Goal: Transaction & Acquisition: Purchase product/service

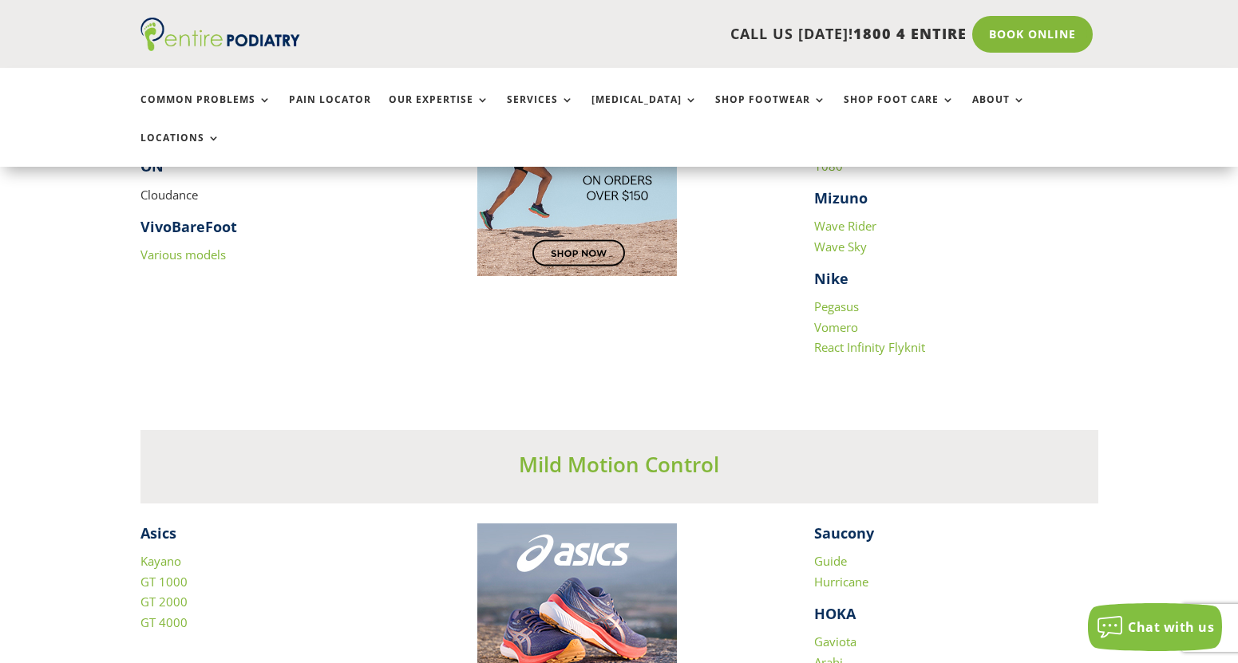
scroll to position [1915, 0]
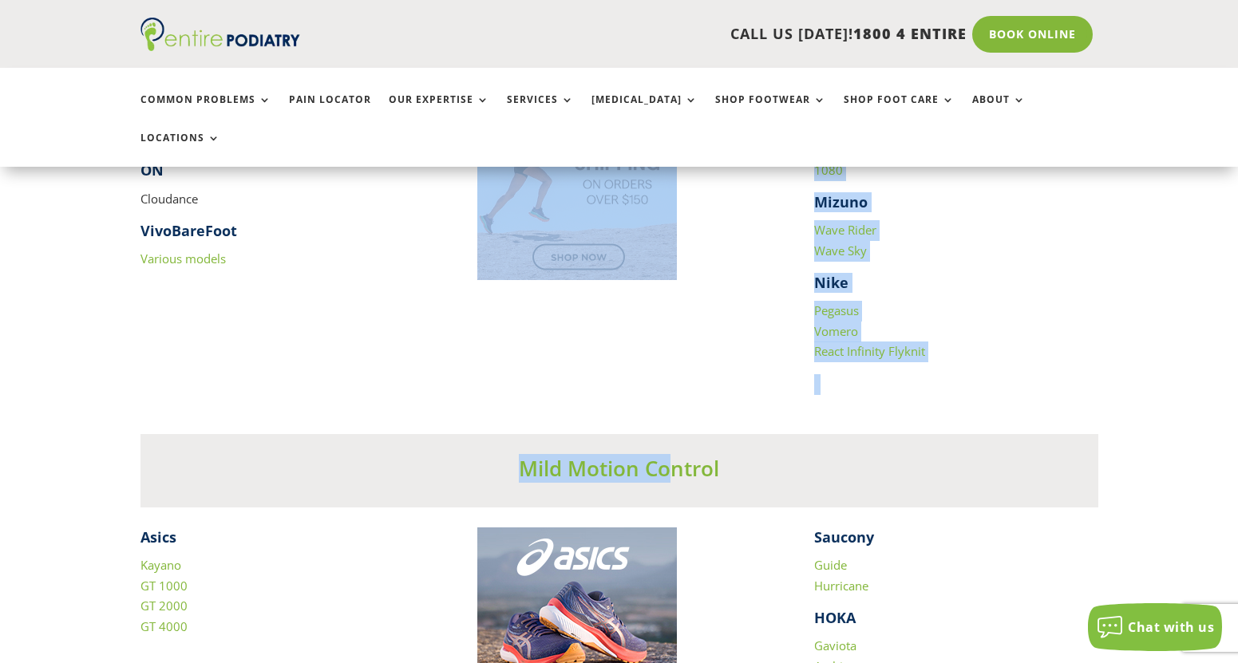
drag, startPoint x: 642, startPoint y: 325, endPoint x: 675, endPoint y: 387, distance: 70.7
drag, startPoint x: 675, startPoint y: 387, endPoint x: 514, endPoint y: 338, distance: 168.6
click at [514, 338] on div "​ Altra Paradigm Asics Cumulus Quantum Nimbus Brooks Glycerin Ghost Dyad ON Clo…" at bounding box center [619, 131] width 958 height 525
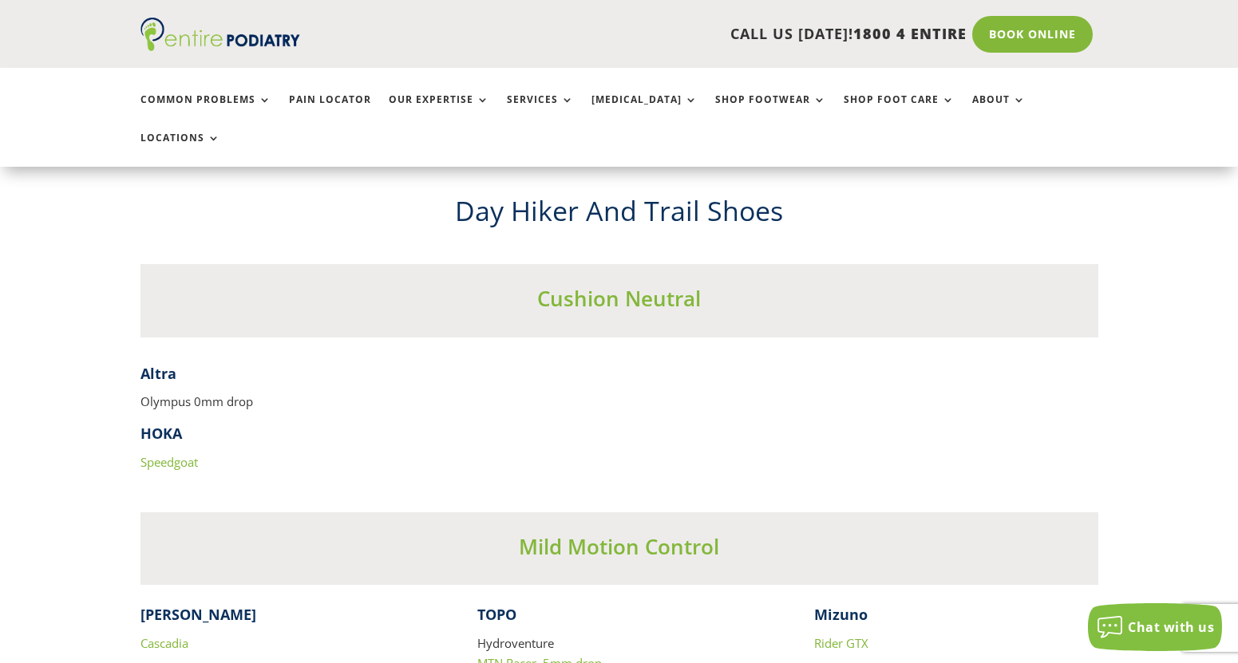
scroll to position [7087, 0]
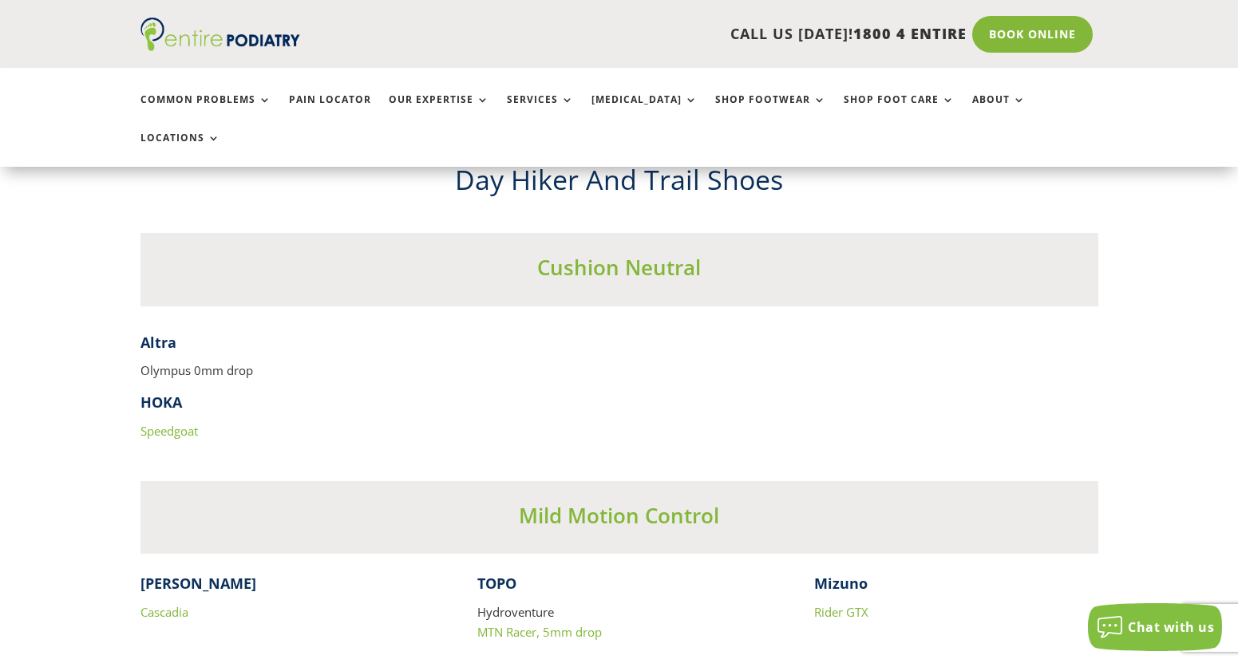
click at [389, 338] on h4 "Altra" at bounding box center [619, 347] width 958 height 28
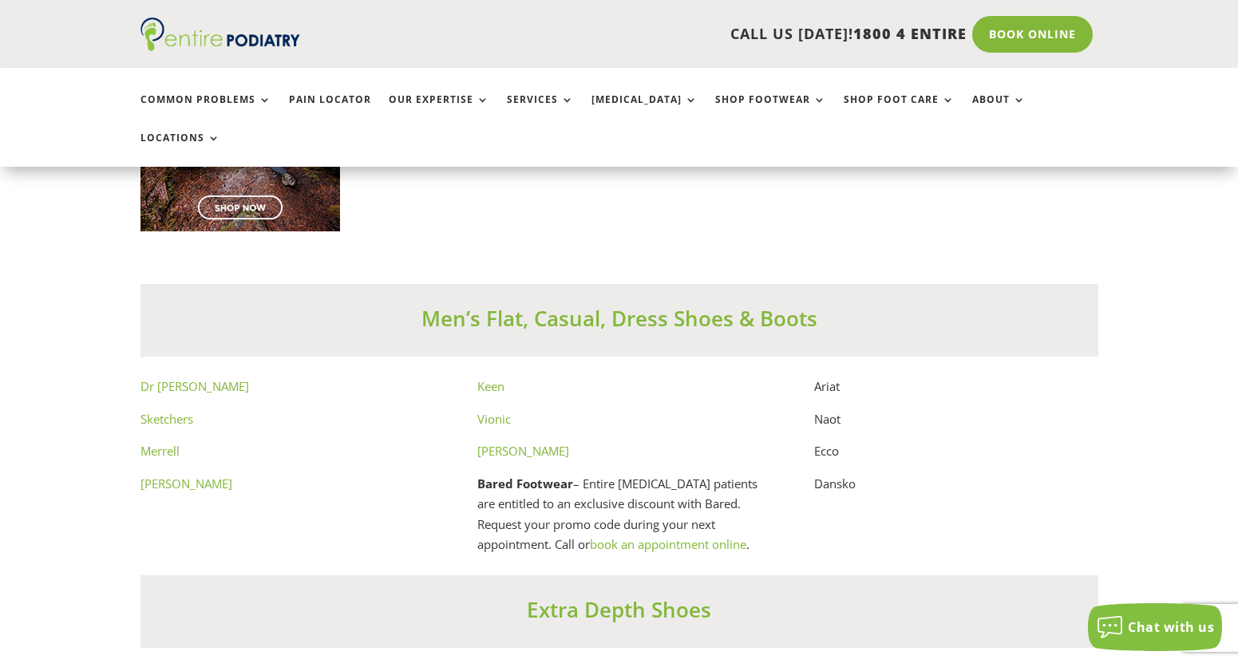
scroll to position [8620, 0]
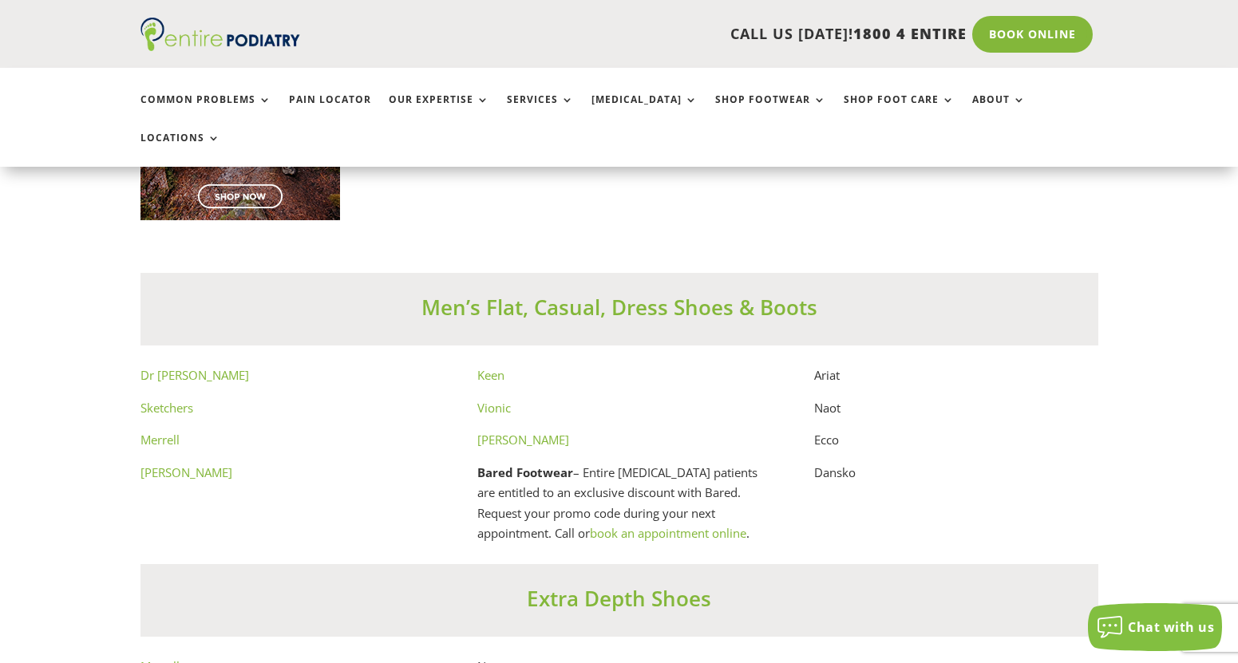
click at [647, 293] on h3 "Men’s Flat, Casual, Dress Shoes & Boots" at bounding box center [619, 311] width 958 height 37
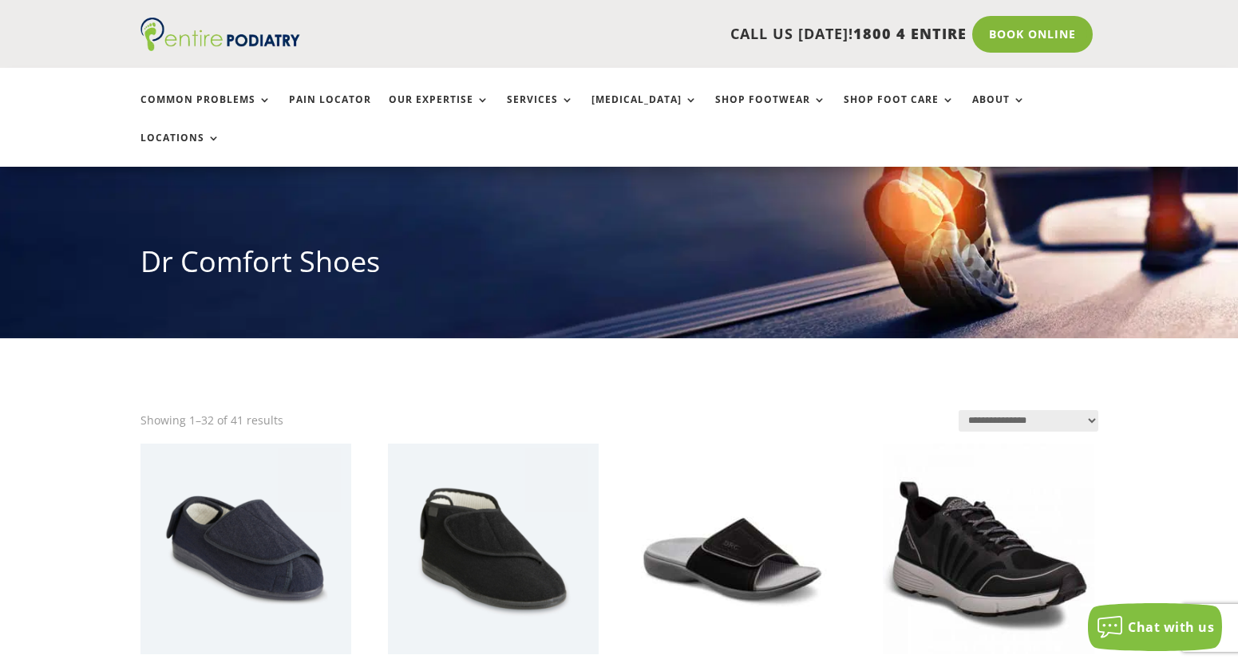
scroll to position [128, 0]
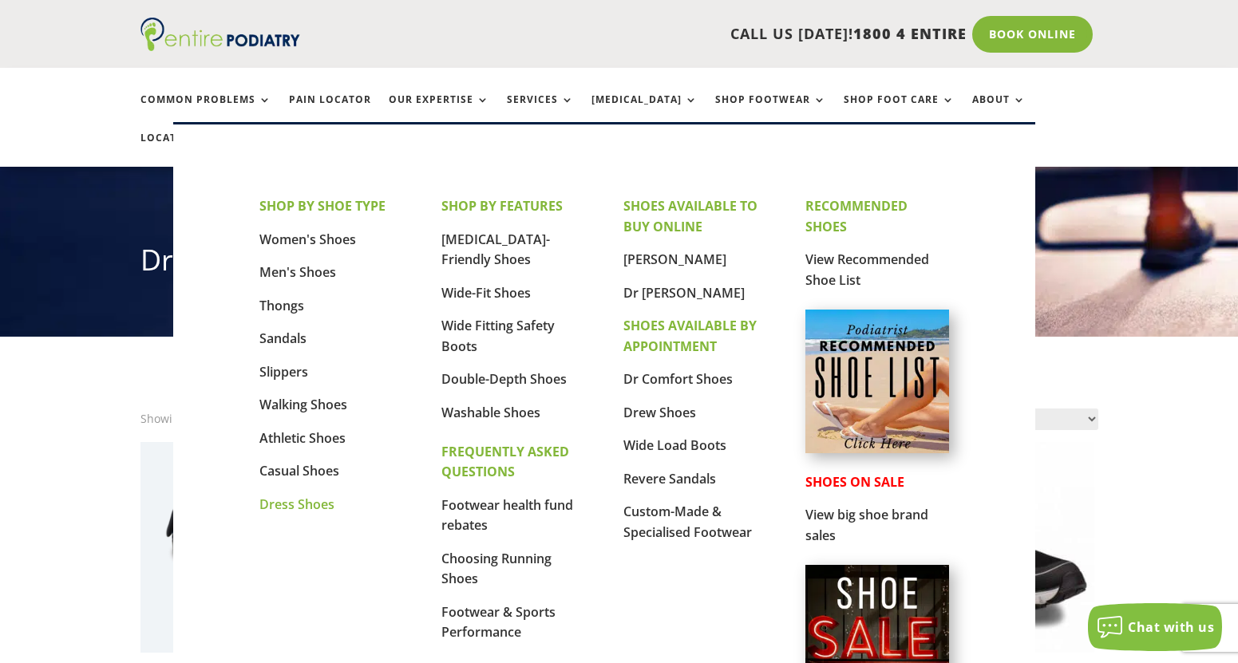
click at [300, 508] on link "Dress Shoes" at bounding box center [296, 505] width 75 height 18
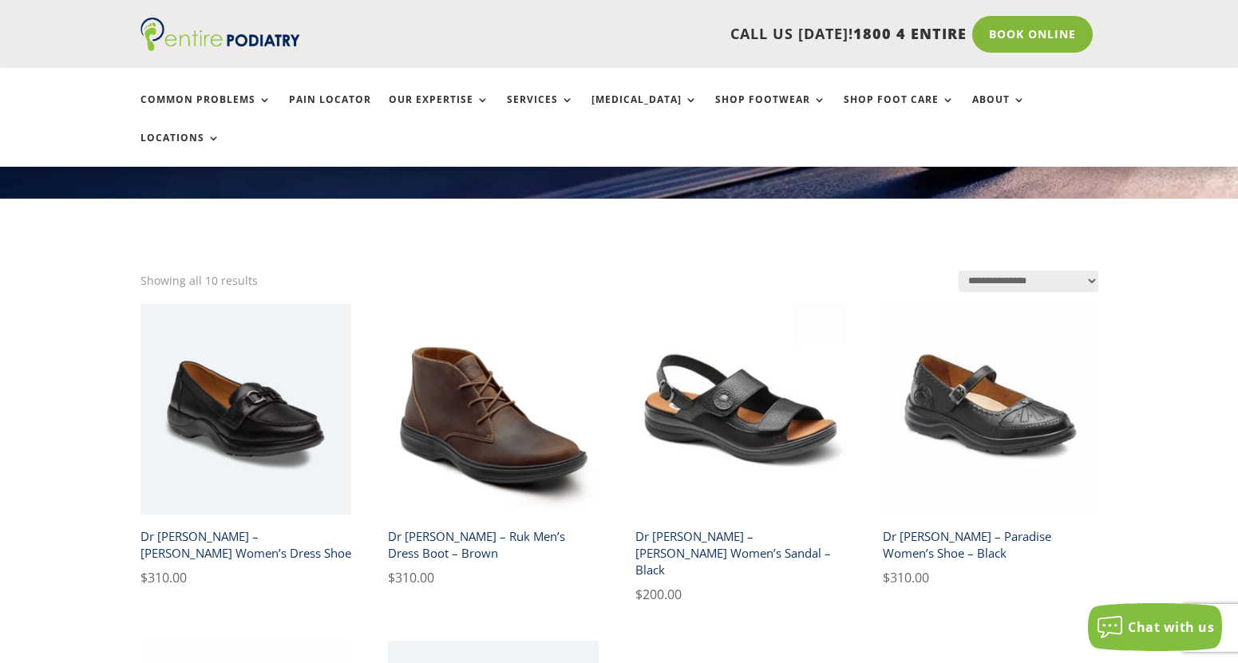
scroll to position [255, 0]
